Goal: Use online tool/utility

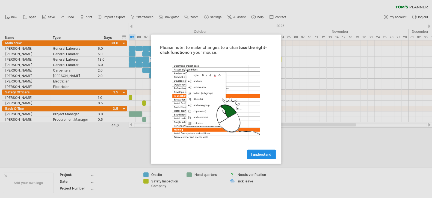
click at [268, 154] on span "I understand" at bounding box center [261, 154] width 20 height 4
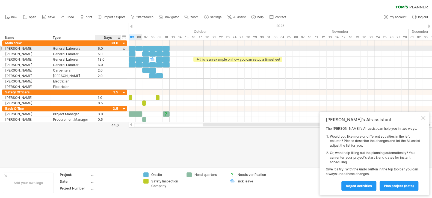
click at [124, 48] on div at bounding box center [123, 49] width 5 height 6
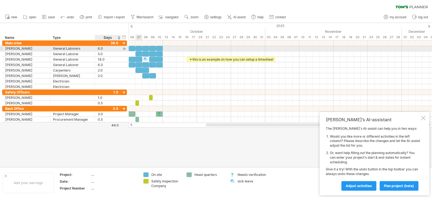
click at [124, 48] on div at bounding box center [123, 49] width 5 height 6
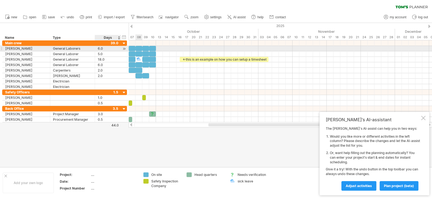
click at [124, 48] on div at bounding box center [123, 49] width 5 height 6
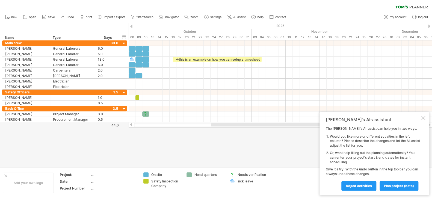
click at [131, 27] on div at bounding box center [131, 27] width 2 height 4
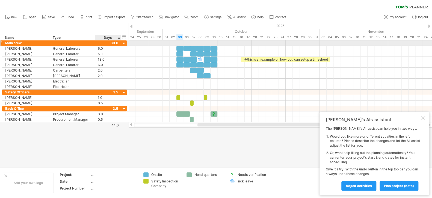
click at [122, 43] on div at bounding box center [123, 43] width 5 height 5
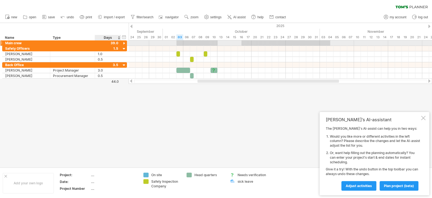
click at [122, 43] on div at bounding box center [123, 43] width 5 height 5
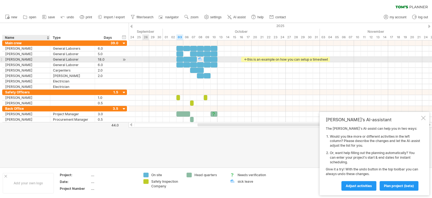
click at [16, 59] on div "[PERSON_NAME]" at bounding box center [26, 59] width 42 height 5
click at [1, 59] on div at bounding box center [1, 59] width 2 height 6
click at [2, 59] on div at bounding box center [1, 59] width 2 height 6
click at [62, 60] on div "General Laborer" at bounding box center [72, 59] width 39 height 5
click at [62, 60] on input "**********" at bounding box center [72, 59] width 39 height 5
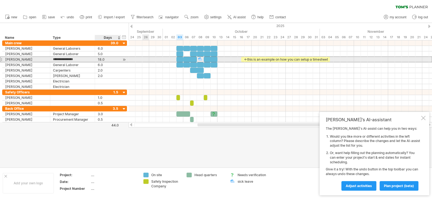
click at [107, 60] on div "18.0" at bounding box center [108, 59] width 20 height 5
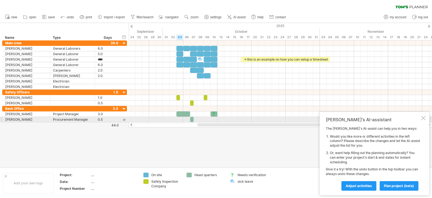
click at [423, 118] on div at bounding box center [423, 118] width 4 height 4
